Goal: Task Accomplishment & Management: Manage account settings

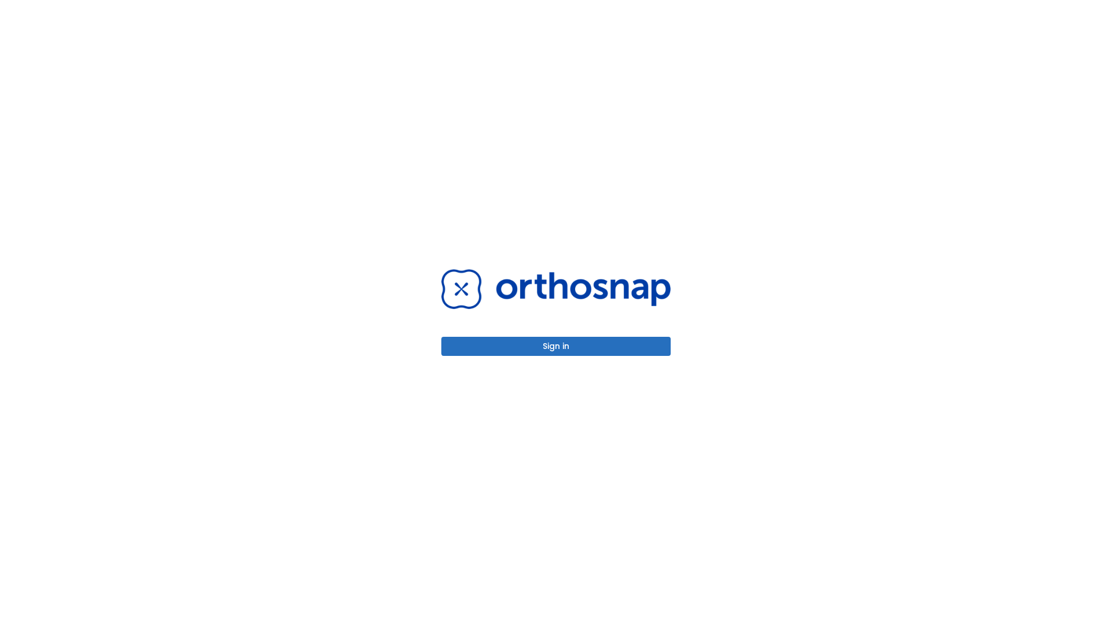
click at [556, 346] on button "Sign in" at bounding box center [555, 346] width 229 height 19
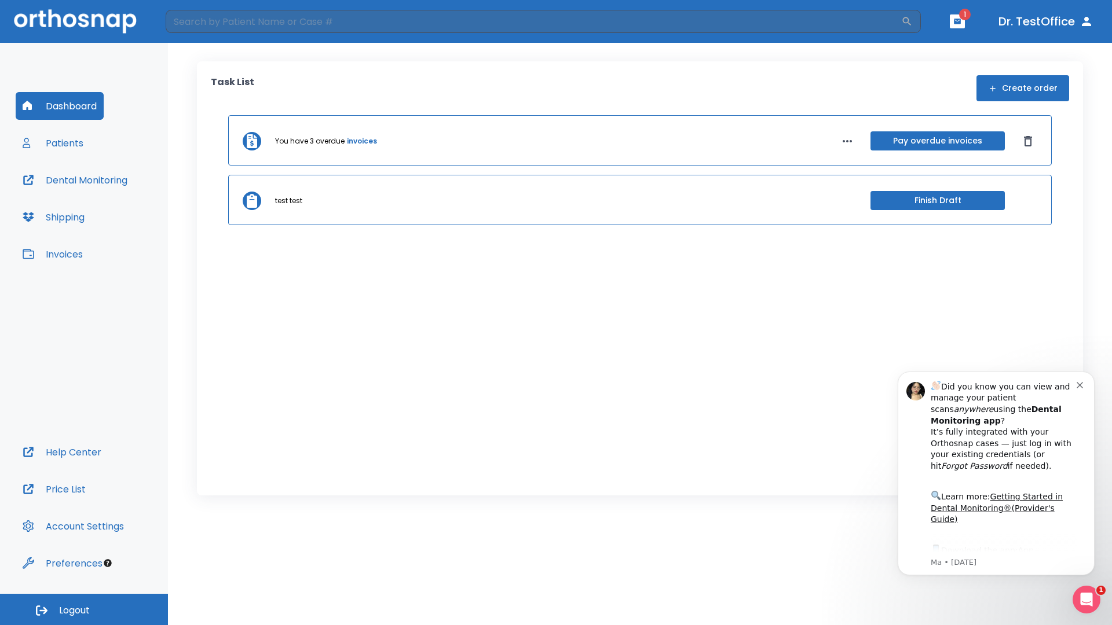
click at [84, 610] on span "Logout" at bounding box center [74, 610] width 31 height 13
